Goal: Navigation & Orientation: Find specific page/section

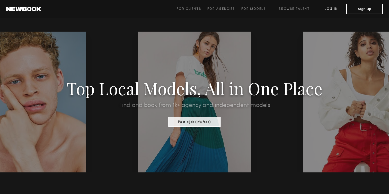
click at [328, 9] on link "Log in" at bounding box center [331, 9] width 30 height 6
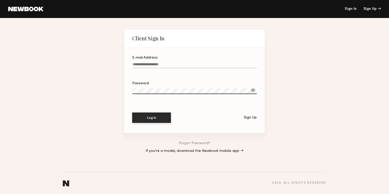
click at [198, 67] on input "E-mail Address" at bounding box center [194, 66] width 125 height 6
type input "**********"
click at [162, 117] on button "Log In" at bounding box center [151, 117] width 39 height 10
click at [153, 117] on button "Log In" at bounding box center [151, 117] width 39 height 10
click at [34, 8] on link at bounding box center [25, 9] width 35 height 5
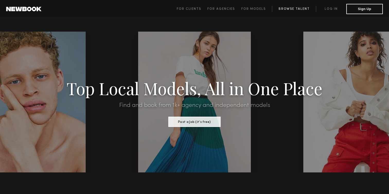
click at [294, 10] on link "Browse Talent" at bounding box center [294, 9] width 44 height 6
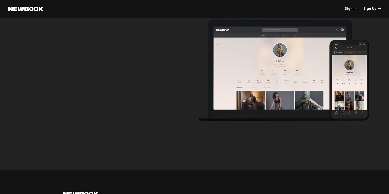
scroll to position [1855, 0]
